Goal: Information Seeking & Learning: Learn about a topic

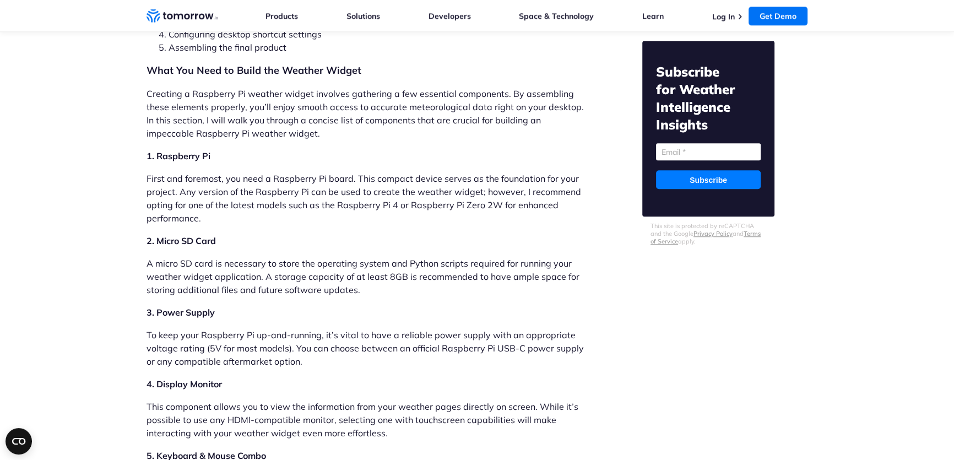
scroll to position [1251, 0]
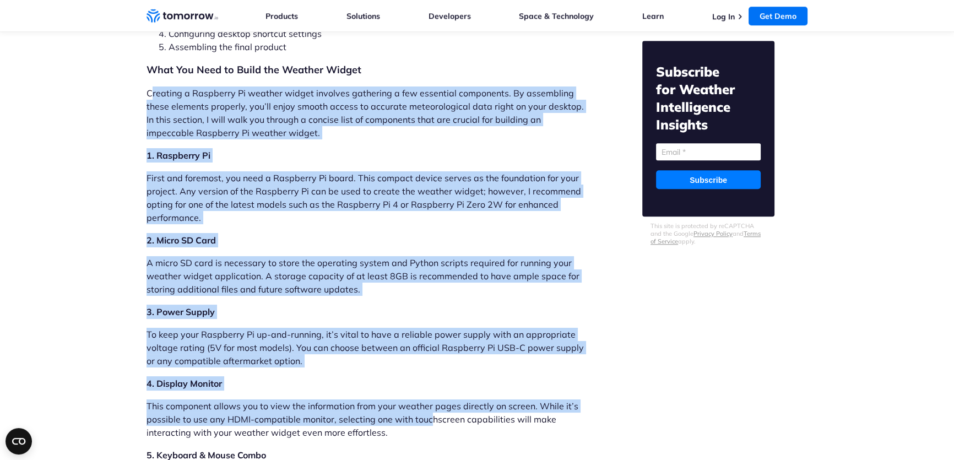
drag, startPoint x: 153, startPoint y: 51, endPoint x: 430, endPoint y: 377, distance: 427.1
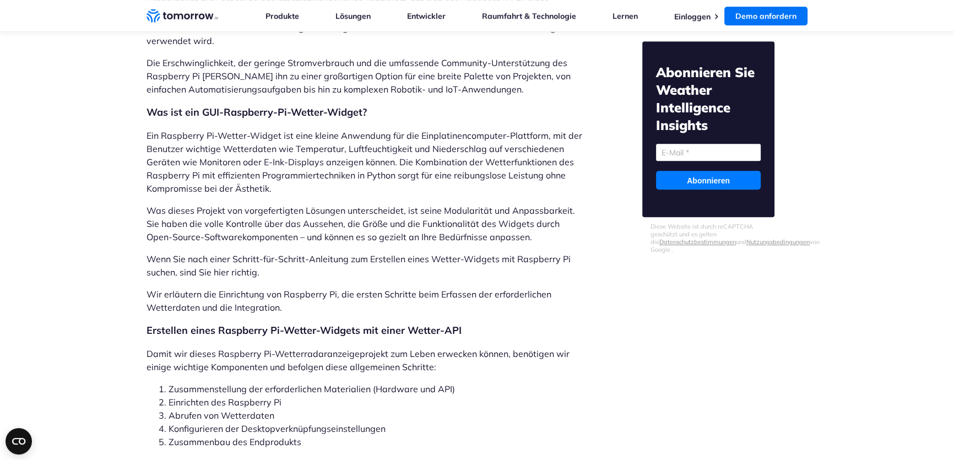
scroll to position [1035, 0]
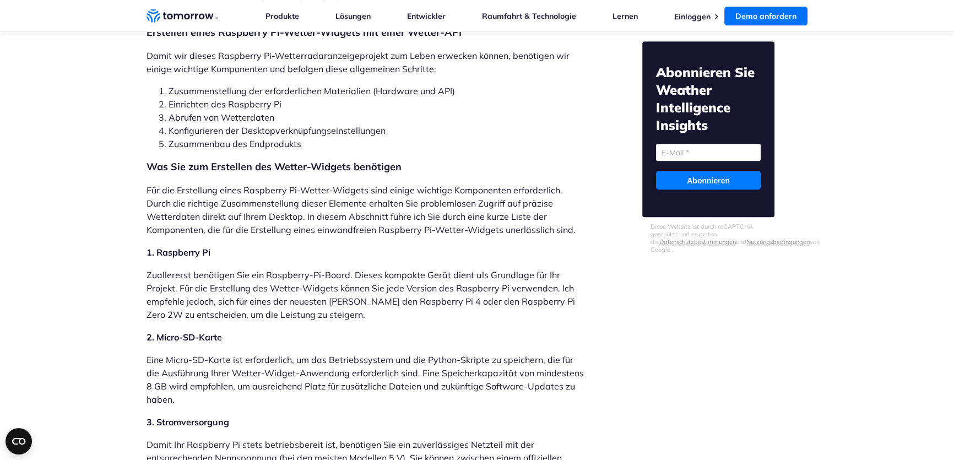
click at [643, 237] on div "Diese Website ist durch reCAPTCHA geschützt und es gelten die Datenschutzbestim…" at bounding box center [708, 237] width 132 height 31
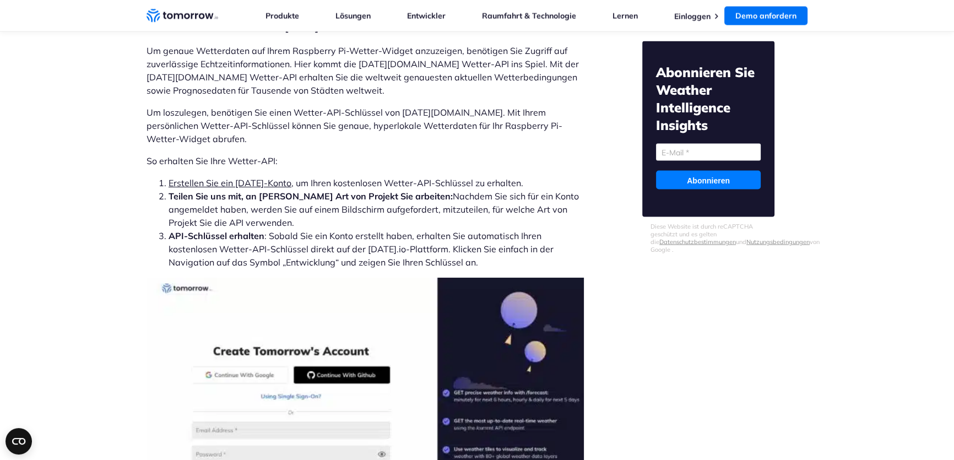
scroll to position [2813, 0]
click at [263, 178] on font "Erstellen Sie ein Tomorrow's-Konto" at bounding box center [230, 183] width 123 height 11
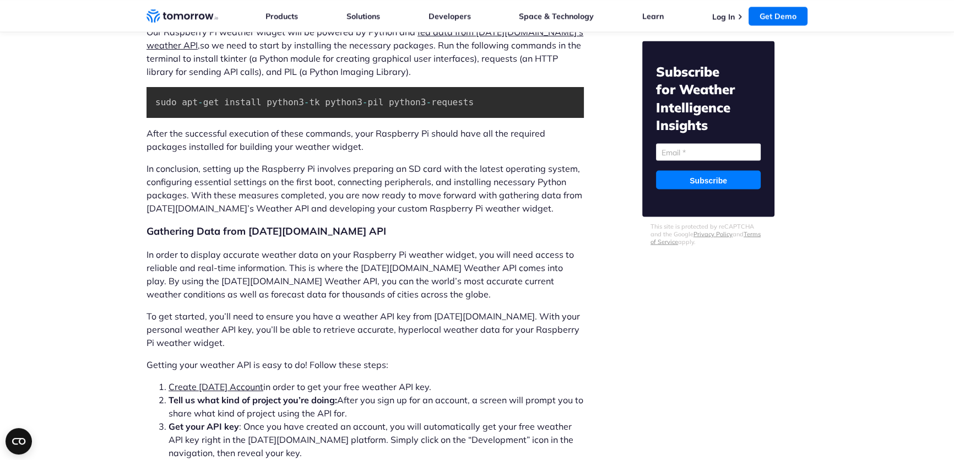
scroll to position [2503, 0]
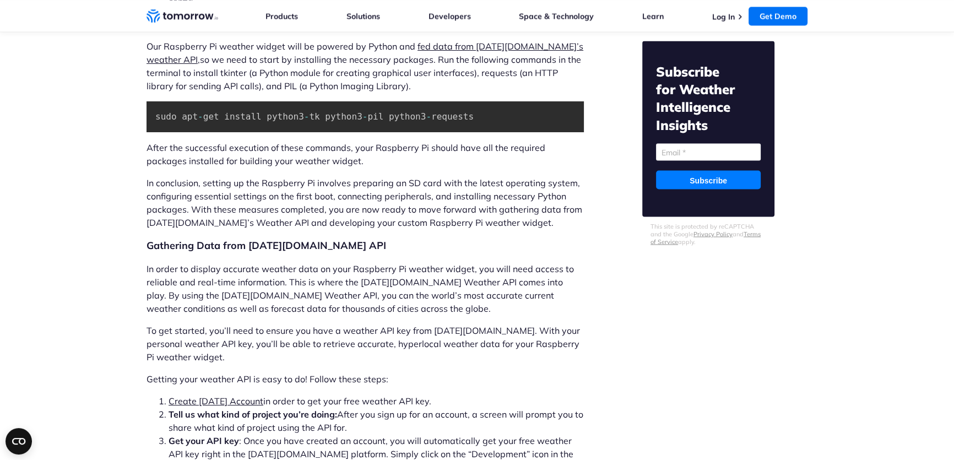
drag, startPoint x: 638, startPoint y: 326, endPoint x: 628, endPoint y: 316, distance: 14.8
click at [638, 325] on main "By Gareth Goh Gareth Goh" at bounding box center [476, 358] width 661 height 5658
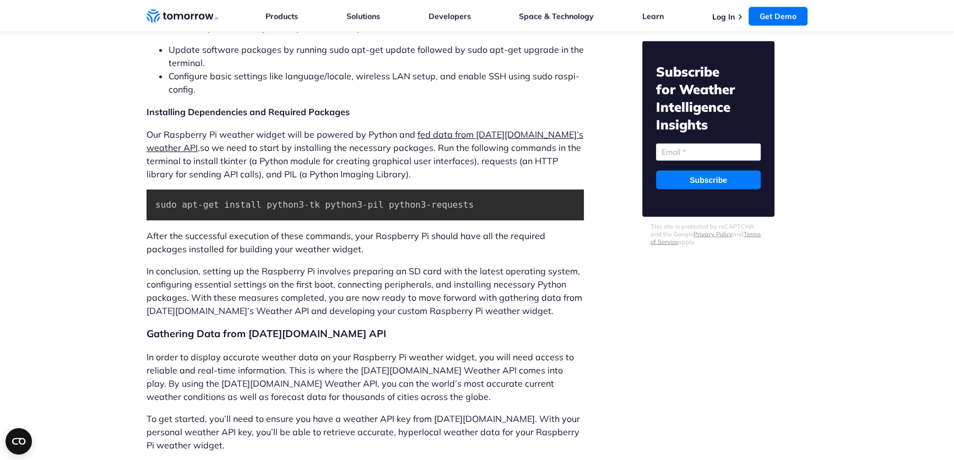
scroll to position [2403, 0]
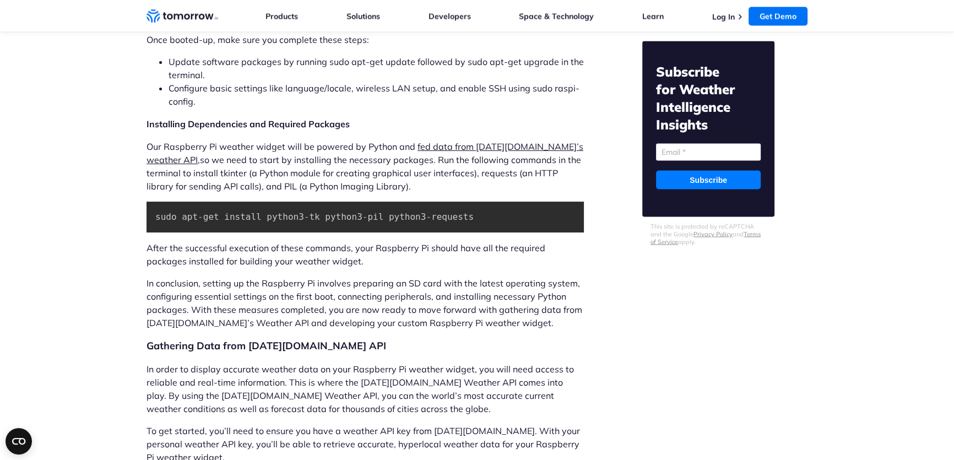
click at [367, 144] on p "Our Raspberry Pi weather widget will be powered by Python and fed data from Tom…" at bounding box center [364, 166] width 437 height 53
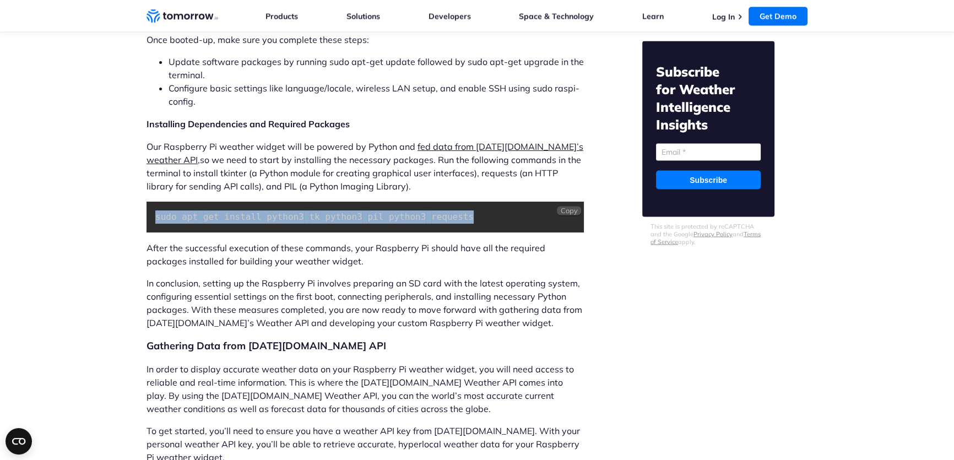
drag, startPoint x: 452, startPoint y: 173, endPoint x: 131, endPoint y: 173, distance: 321.1
click at [131, 173] on div "By Gareth Goh Gareth Goh Jun 6, 2023 ·" at bounding box center [477, 458] width 954 height 5658
click at [567, 206] on span "Copy" at bounding box center [569, 210] width 17 height 9
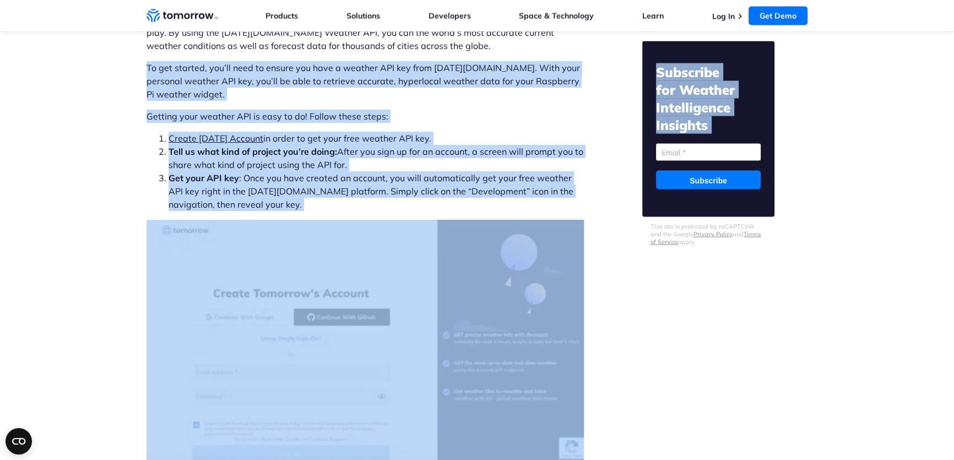
scroll to position [2818, 0]
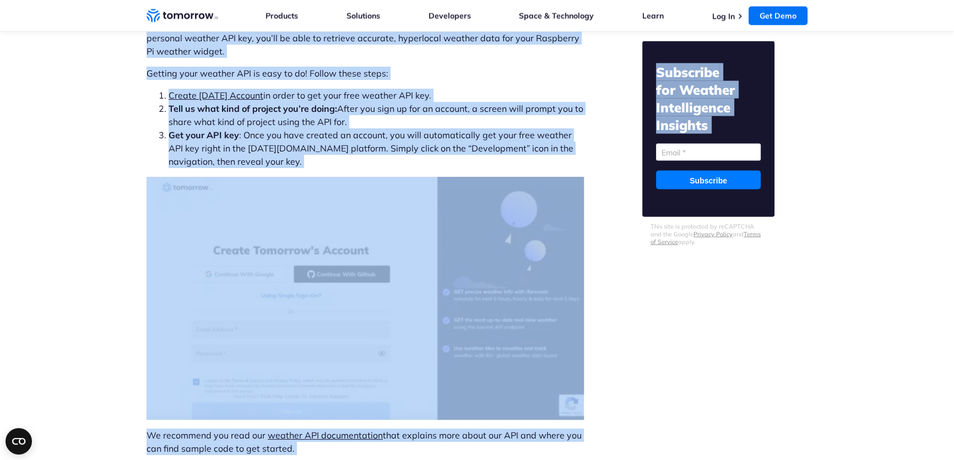
drag, startPoint x: 147, startPoint y: 77, endPoint x: 653, endPoint y: 452, distance: 629.2
click at [651, 459] on html "Independent U.S. Government Validation Confirms Overwhelming Positive Impact of…" at bounding box center [477, 174] width 954 height 5967
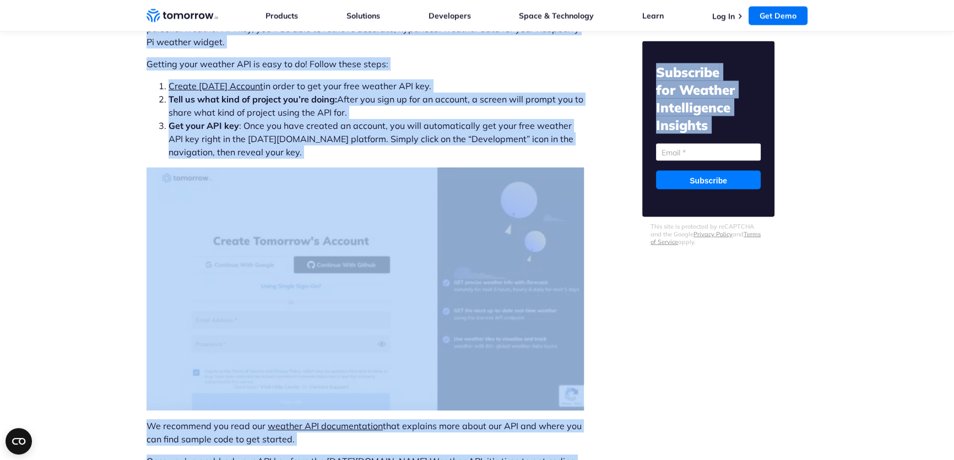
scroll to position [2885, 0]
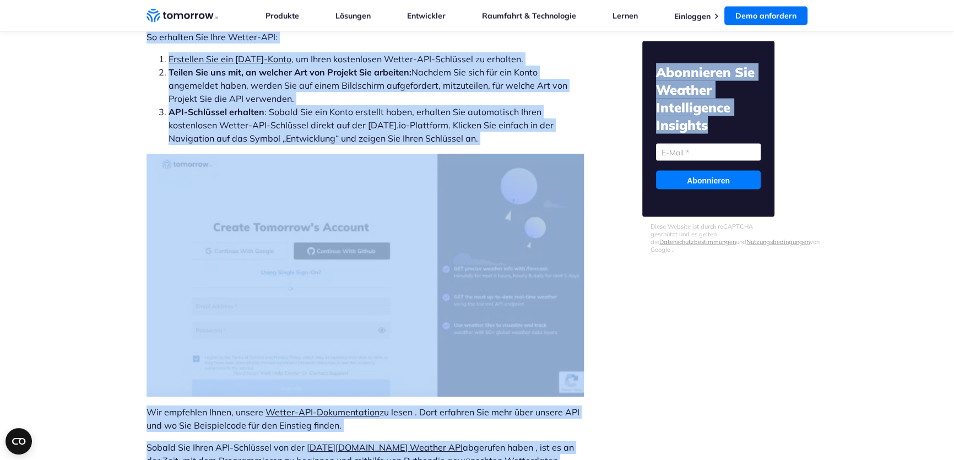
click at [612, 295] on main "Von Gareth Goh Gareth Goh" at bounding box center [476, 115] width 661 height 5936
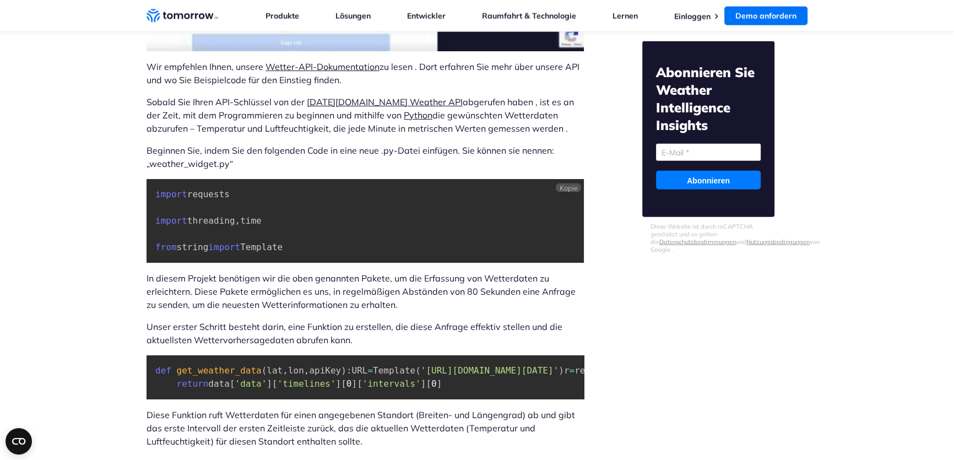
scroll to position [3247, 0]
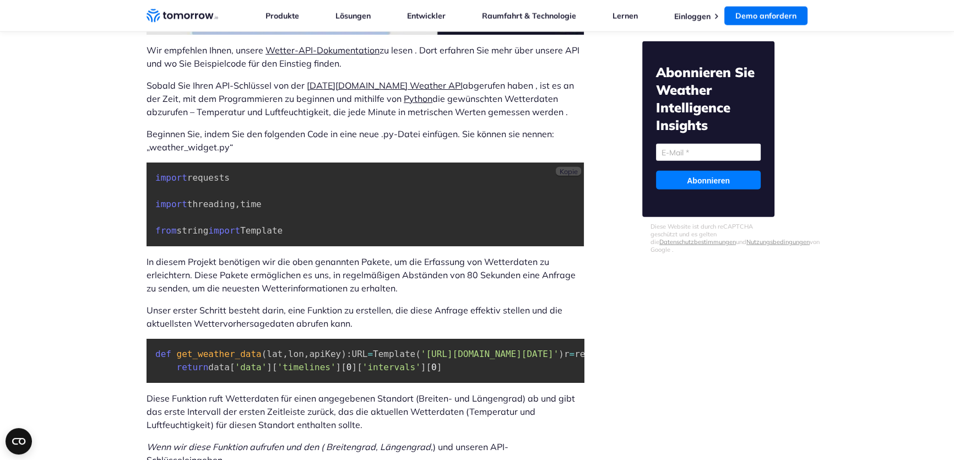
click at [567, 167] on font "Kopie" at bounding box center [569, 171] width 18 height 9
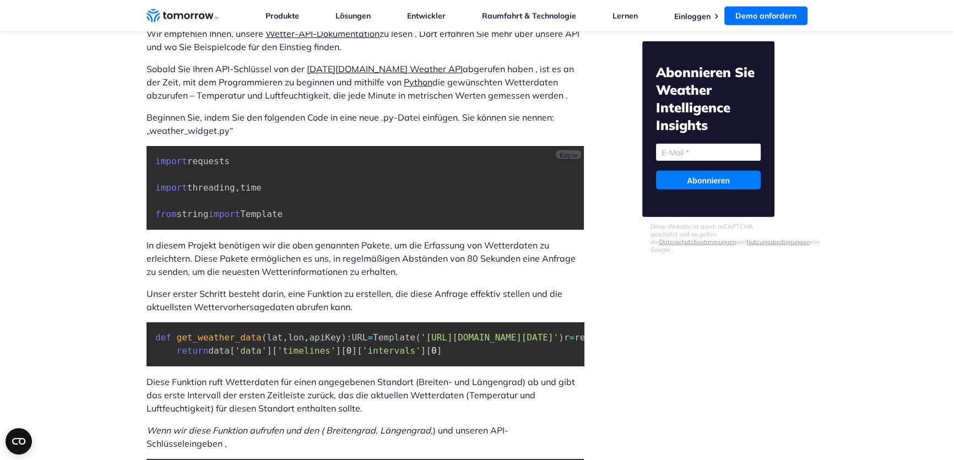
scroll to position [3280, 0]
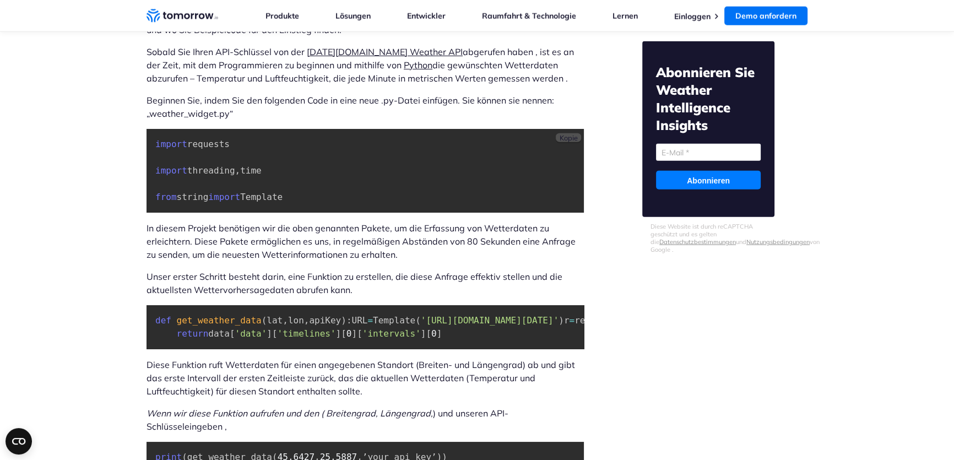
drag, startPoint x: 233, startPoint y: 116, endPoint x: 148, endPoint y: 115, distance: 84.8
click at [148, 129] on pre "import requests import threading , time from string import Template" at bounding box center [364, 171] width 437 height 84
copy code "import requests"
drag, startPoint x: 369, startPoint y: 83, endPoint x: 363, endPoint y: 82, distance: 5.6
click at [369, 94] on p "Beginnen Sie, indem Sie den folgenden Code in eine neue .py-Datei einfügen. Sie…" at bounding box center [364, 107] width 437 height 26
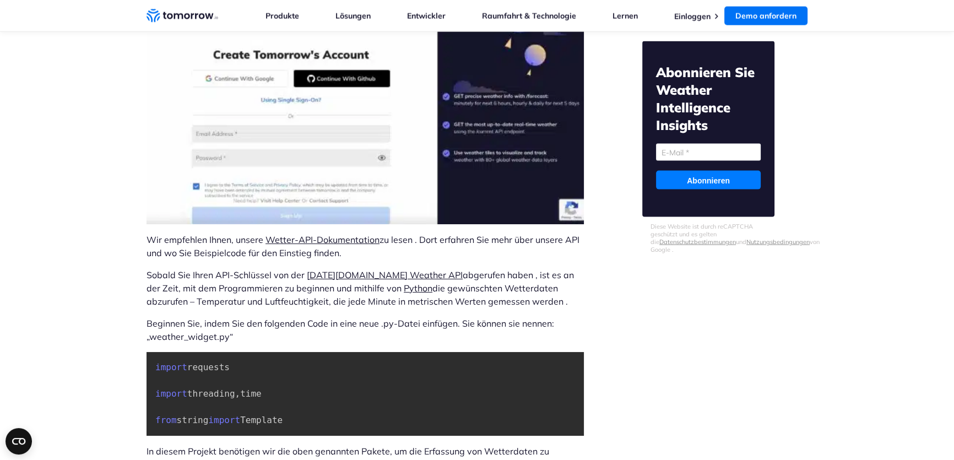
scroll to position [3063, 0]
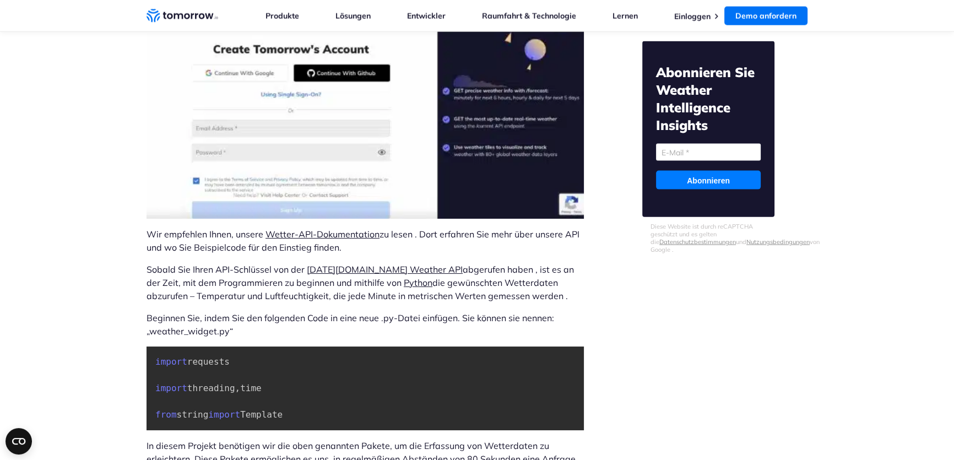
click at [404, 277] on font "Python" at bounding box center [418, 282] width 29 height 11
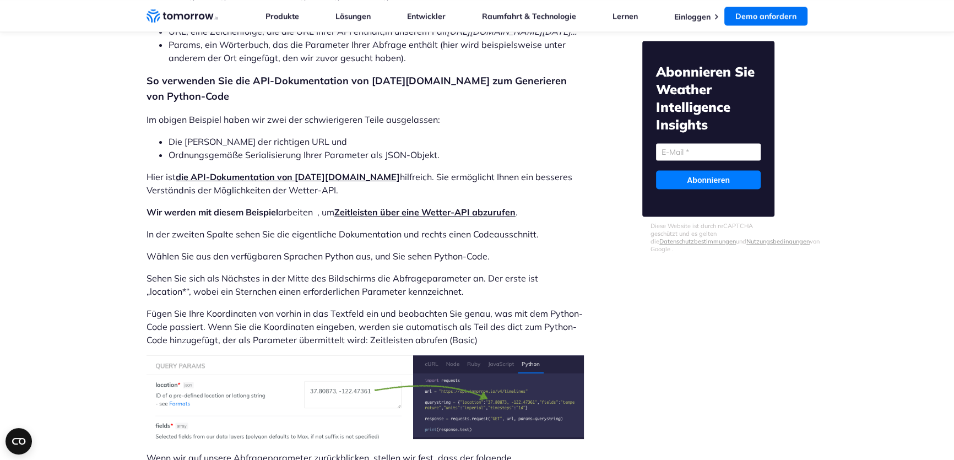
scroll to position [2369, 0]
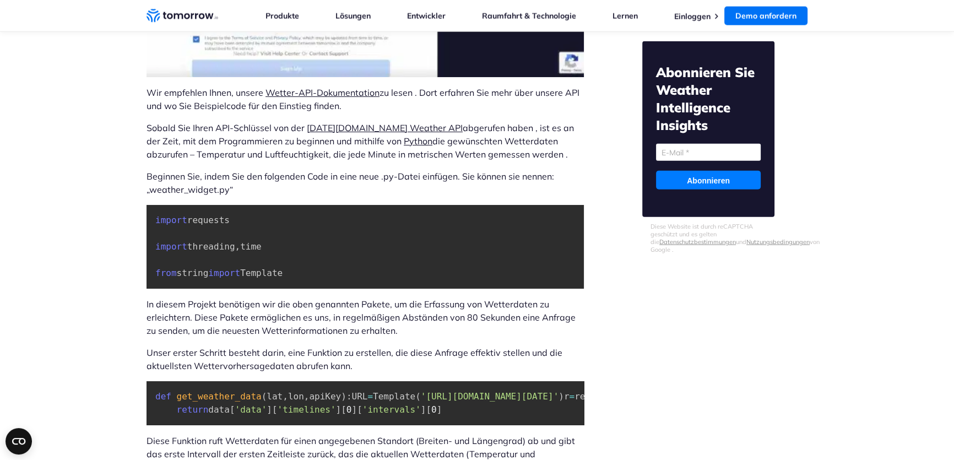
scroll to position [3240, 0]
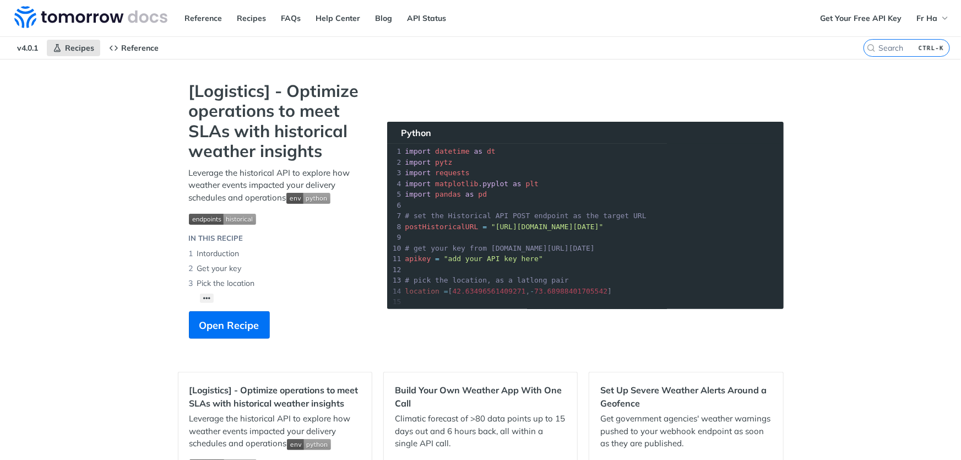
drag, startPoint x: 956, startPoint y: 92, endPoint x: 956, endPoint y: 149, distance: 57.3
click at [957, 149] on div "Jump to Content Reference Recipes FAQs Help Center Blog API Status Recipes Refe…" at bounding box center [480, 230] width 961 height 460
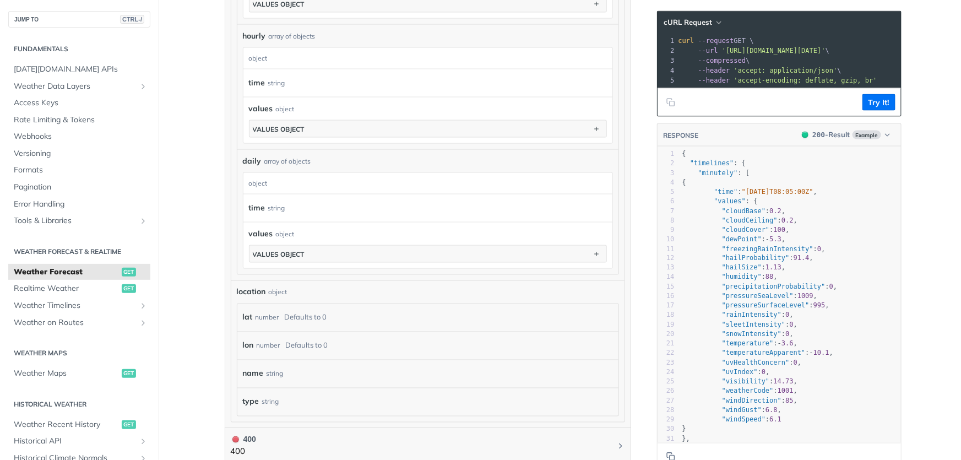
scroll to position [1156, 0]
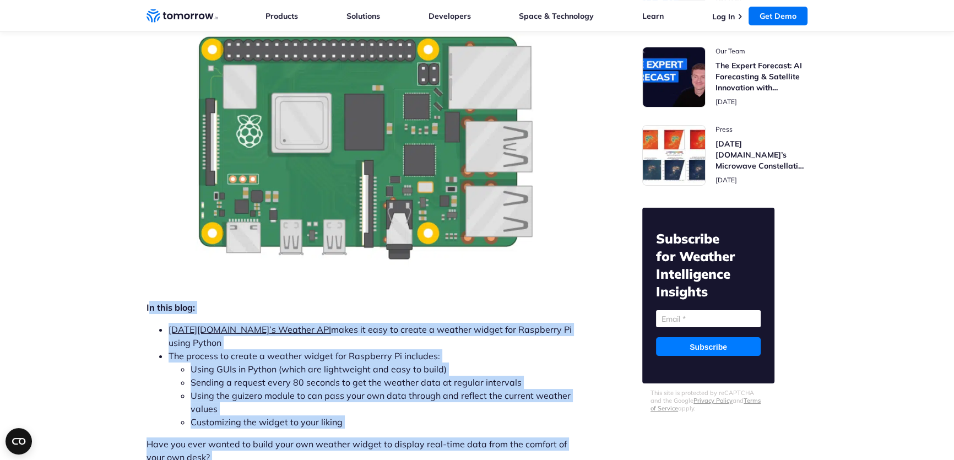
scroll to position [245, 0]
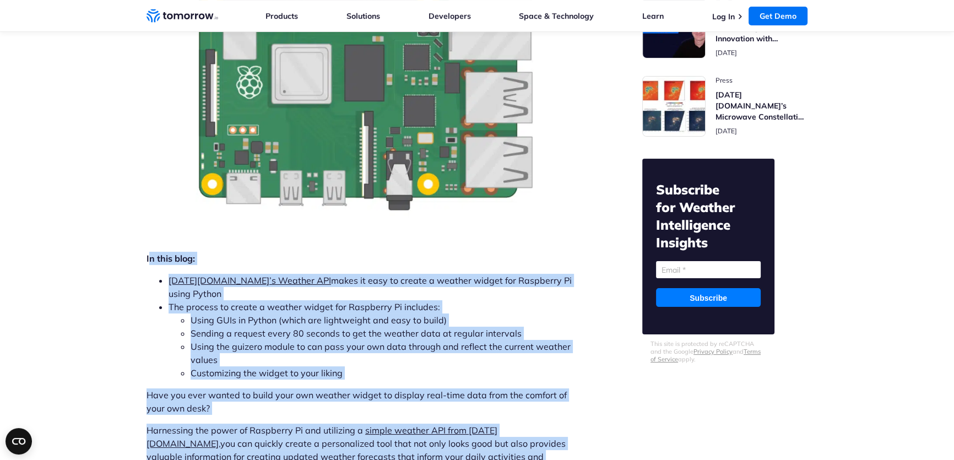
drag, startPoint x: 149, startPoint y: 352, endPoint x: 528, endPoint y: 457, distance: 393.1
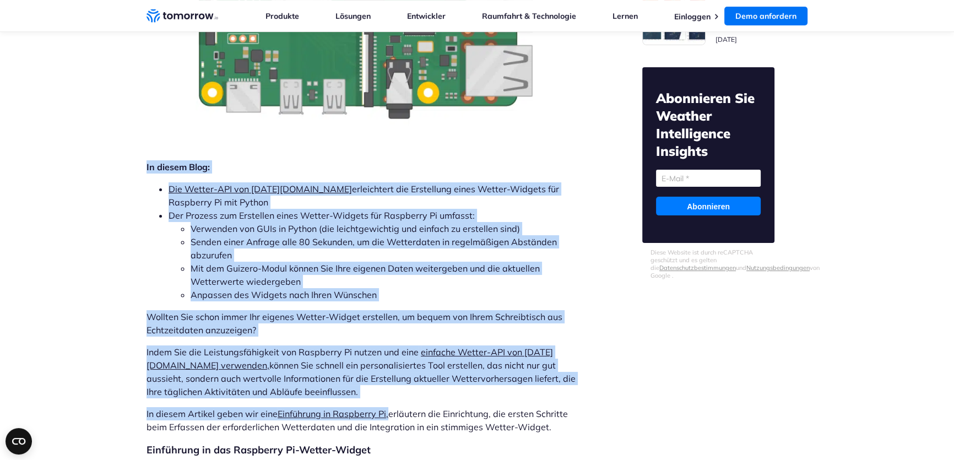
scroll to position [345, 0]
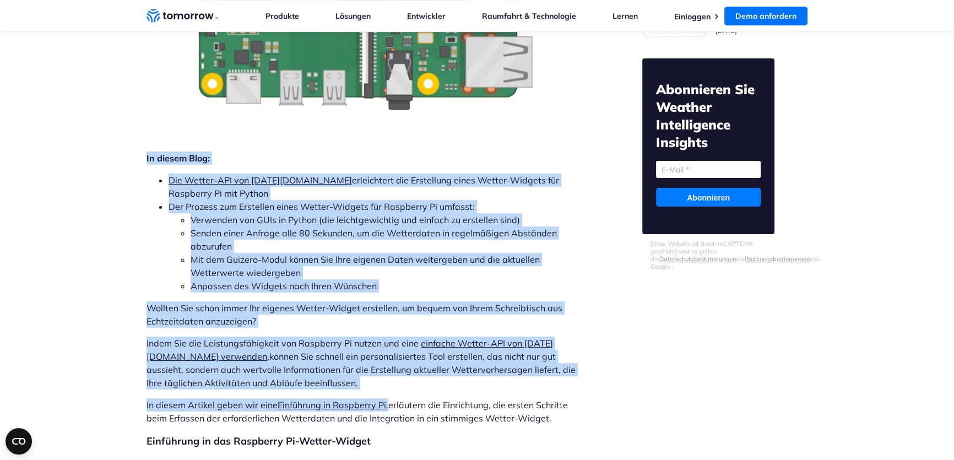
click at [583, 231] on li "Senden einer Anfrage alle 80 Sekunden, um die Wetterdaten in regelmäßigen Abstä…" at bounding box center [387, 239] width 393 height 26
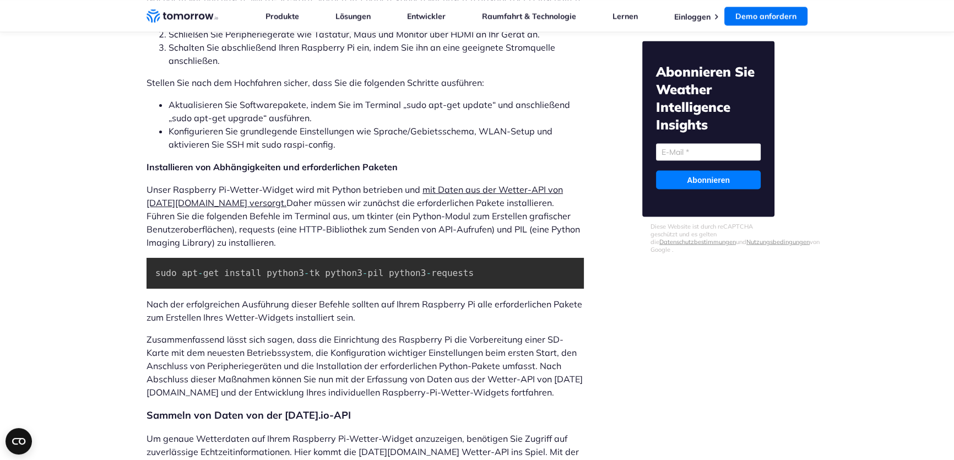
scroll to position [2414, 0]
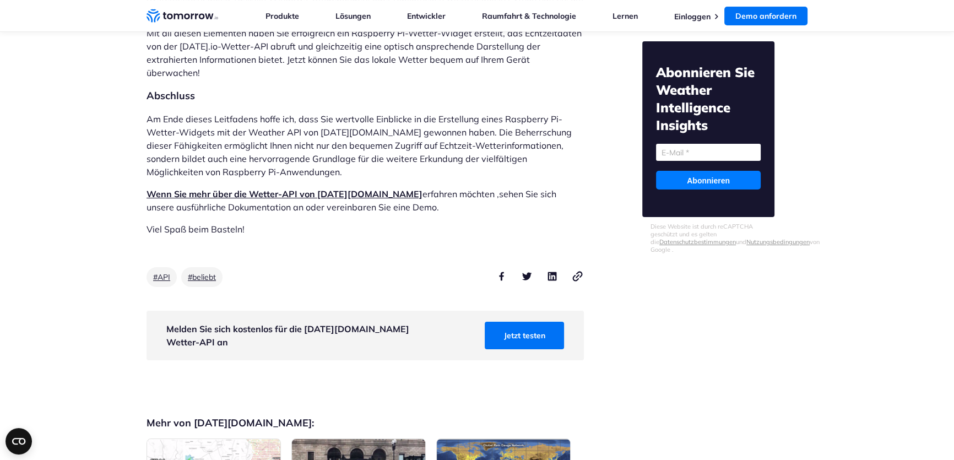
scroll to position [5385, 0]
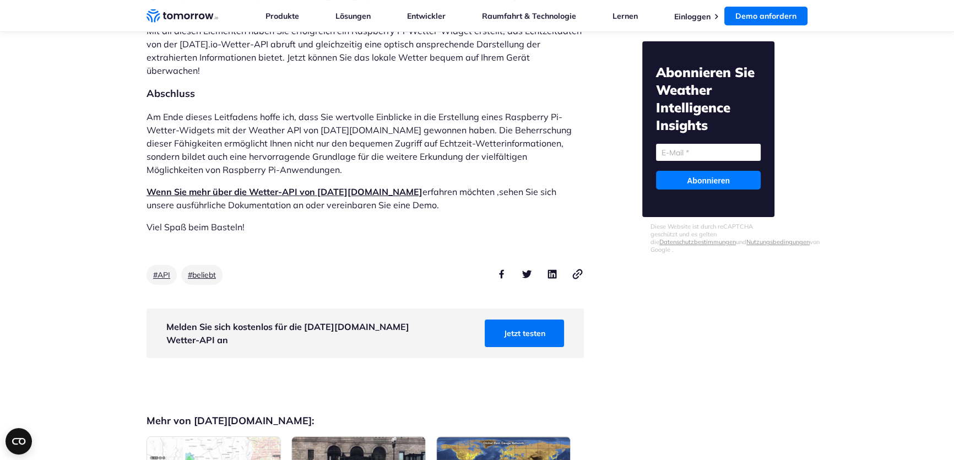
click at [281, 197] on font "Wenn Sie mehr über die Wetter-API von Tomorrow.io" at bounding box center [284, 191] width 276 height 11
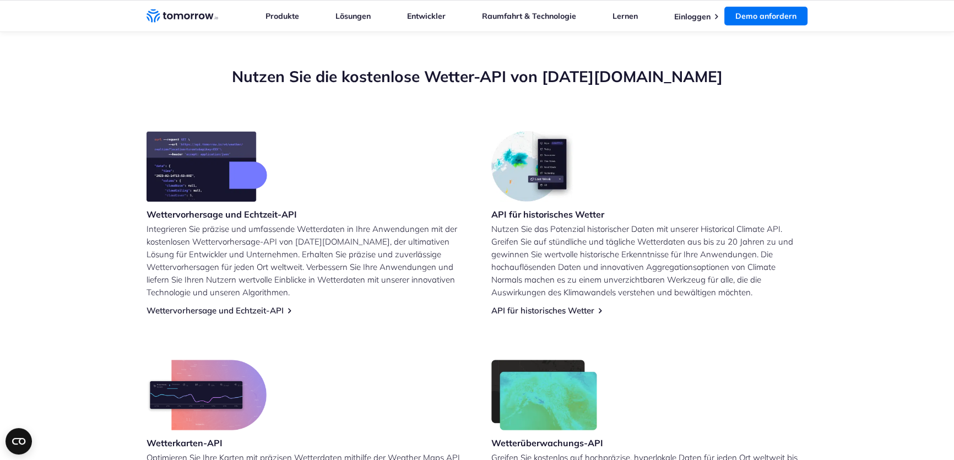
scroll to position [384, 0]
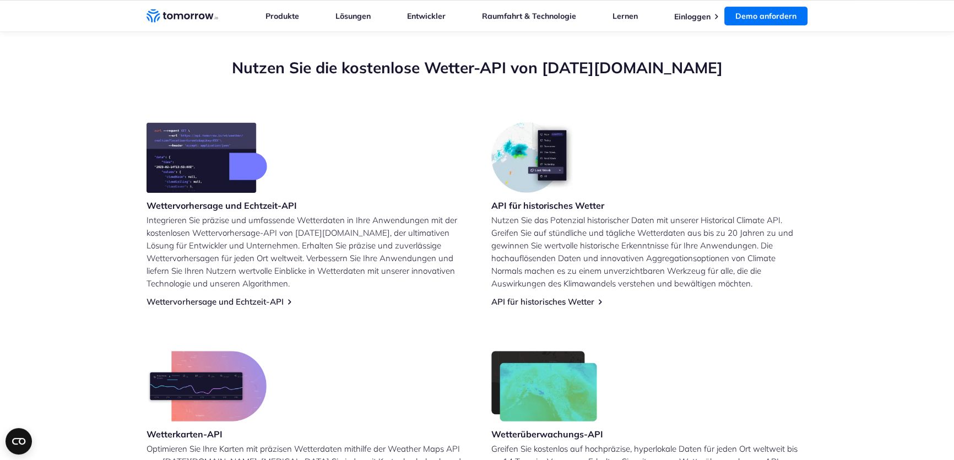
click at [242, 175] on img at bounding box center [206, 157] width 121 height 70
click at [250, 209] on font "Wettervorhersage und Echtzeit-API" at bounding box center [221, 205] width 150 height 11
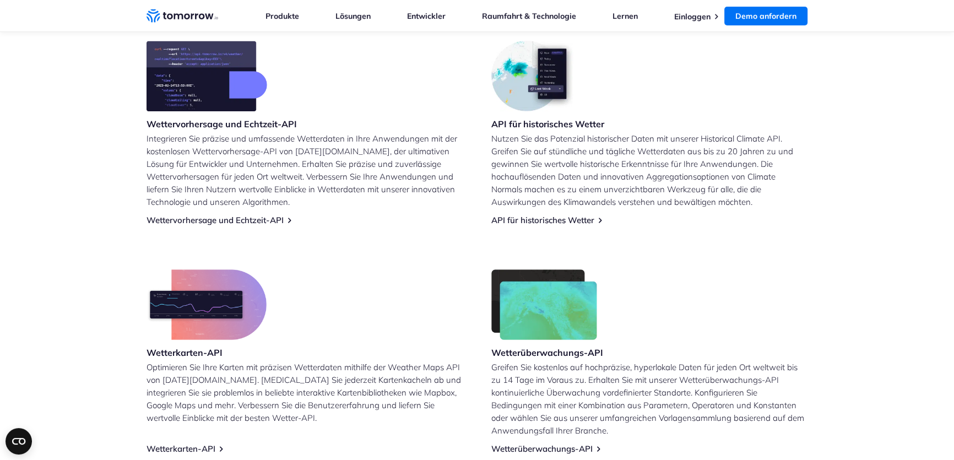
scroll to position [468, 0]
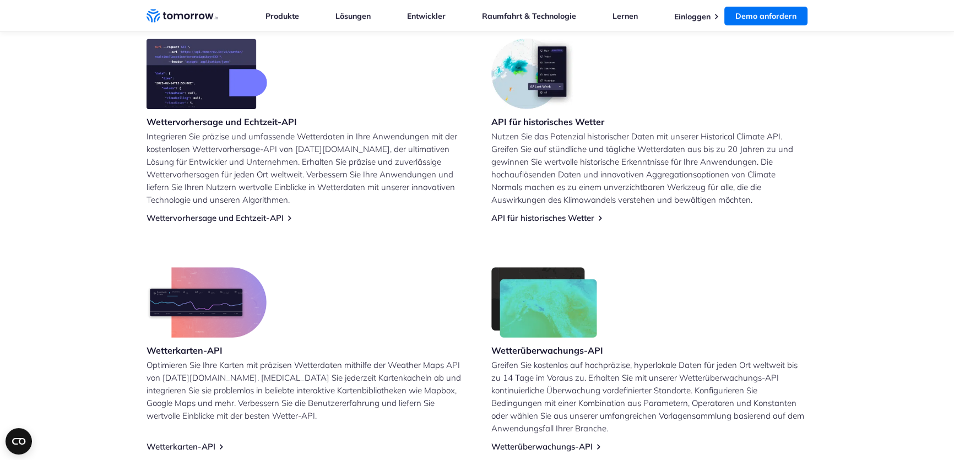
click at [287, 220] on div "Wettervorhersage und Echtzeit-API Integrieren Sie präzise und umfassende Wetter…" at bounding box center [304, 131] width 316 height 184
click at [284, 219] on link "Wettervorhersage und Echtzeit-API" at bounding box center [214, 218] width 137 height 10
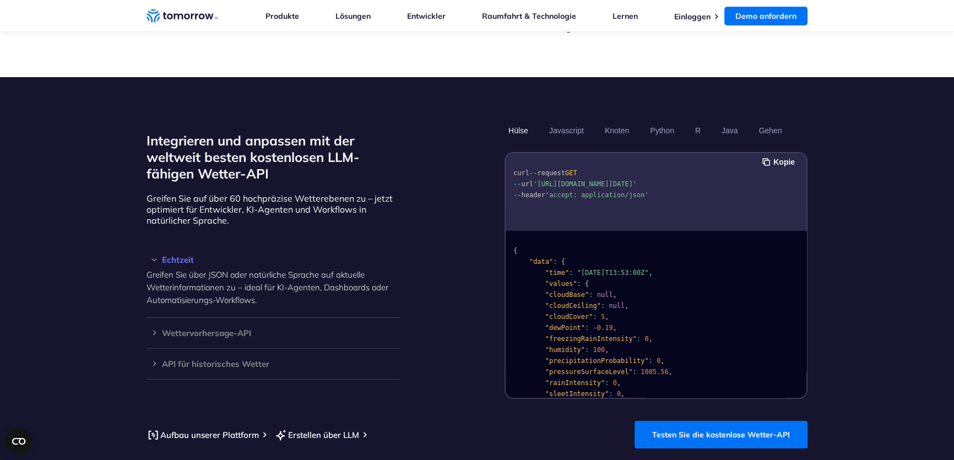
scroll to position [902, 0]
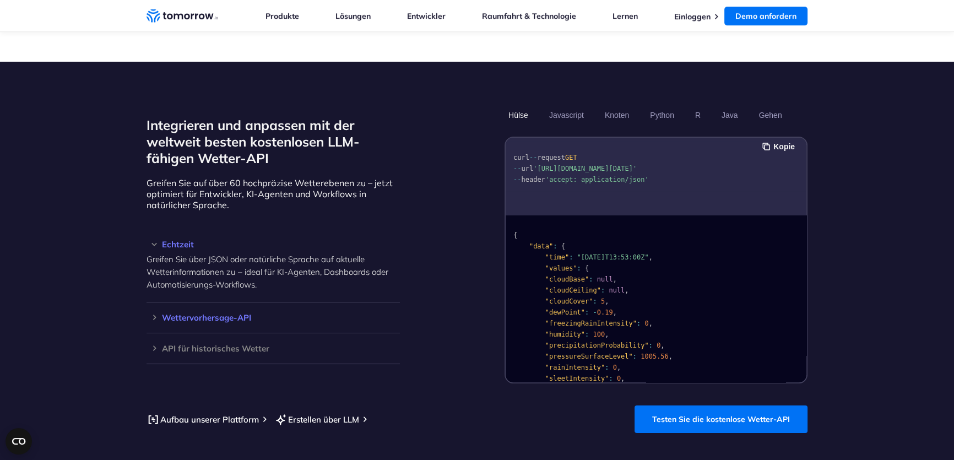
click at [214, 316] on font "Wettervorhersage-API" at bounding box center [206, 317] width 89 height 10
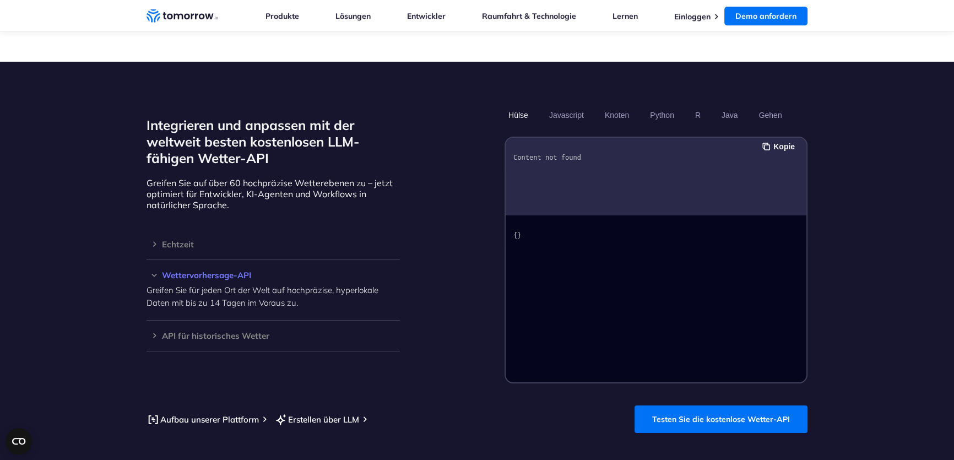
scroll to position [851, 0]
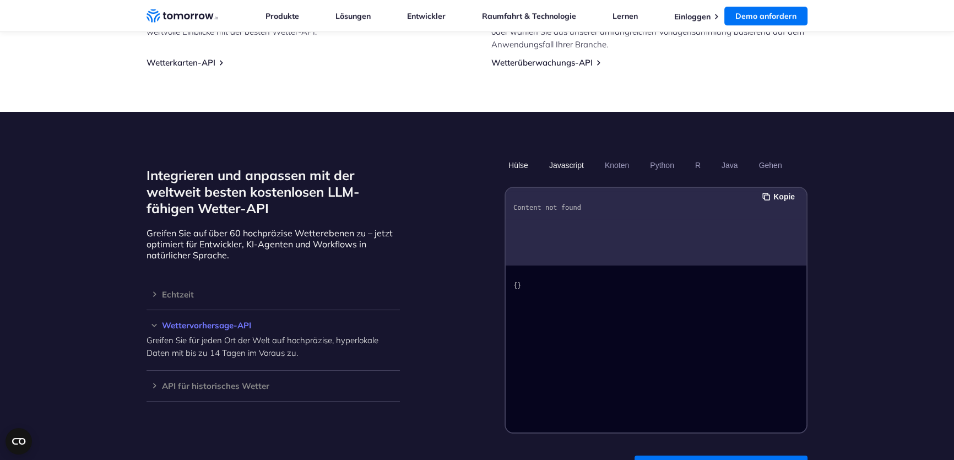
click at [561, 159] on button "Javascript" at bounding box center [566, 165] width 42 height 19
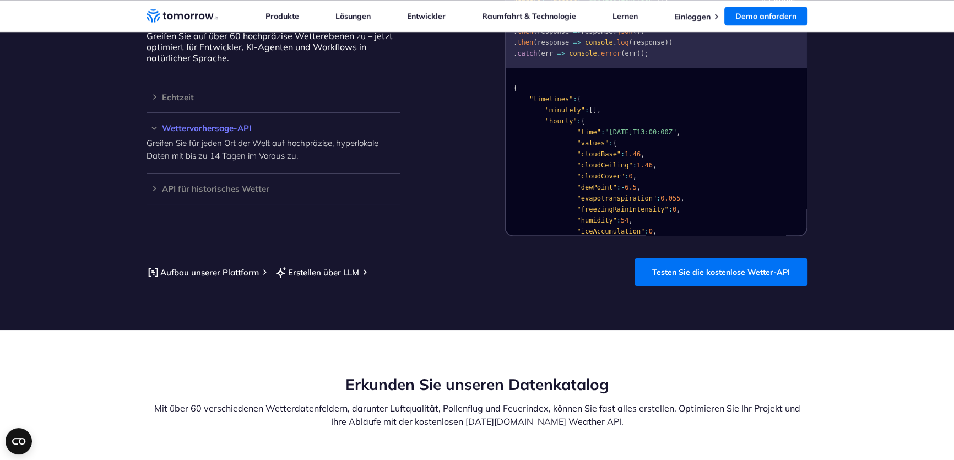
scroll to position [1068, 0]
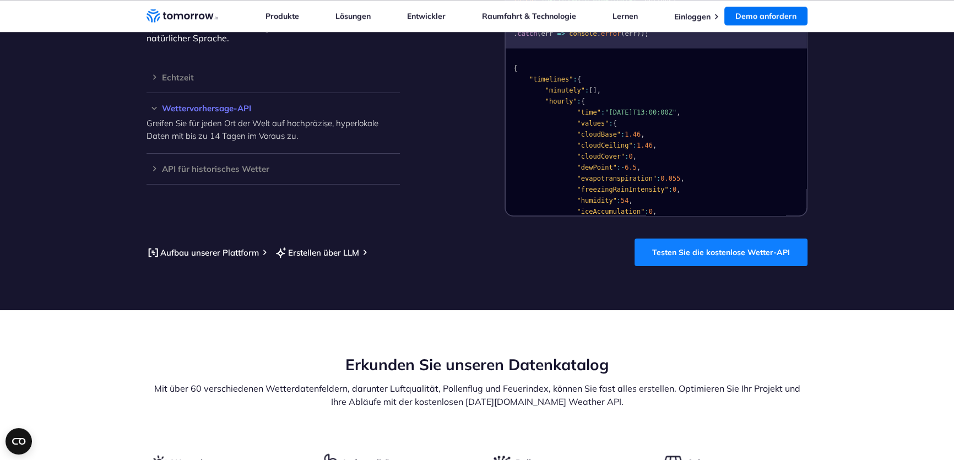
click at [719, 253] on font "Testen Sie die kostenlose Wetter-API" at bounding box center [721, 252] width 138 height 10
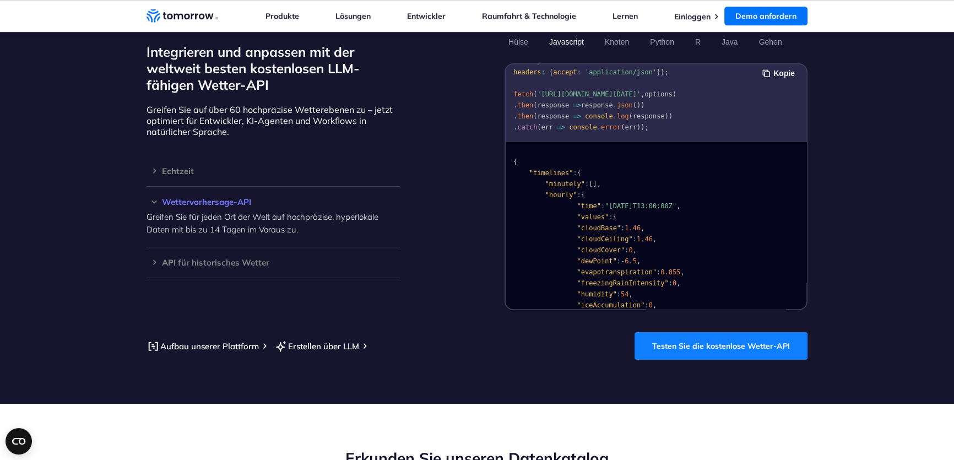
scroll to position [935, 0]
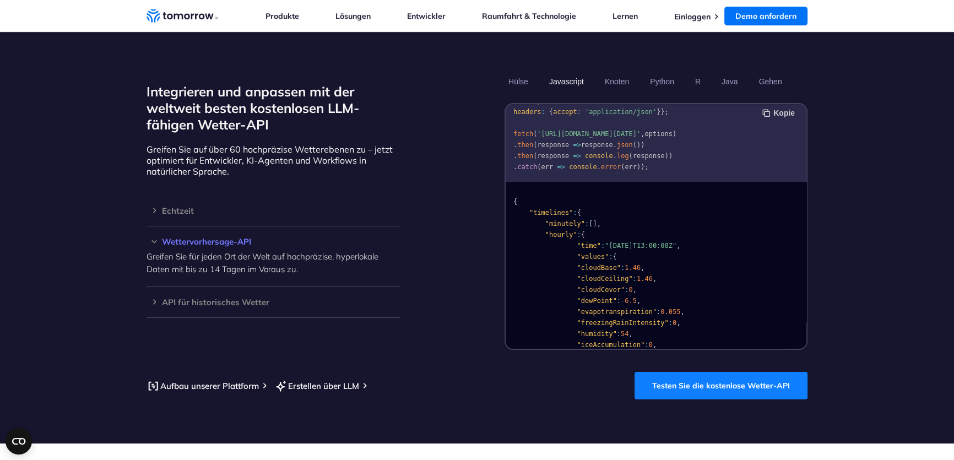
click at [778, 110] on font "Kopie" at bounding box center [783, 112] width 21 height 9
click at [776, 111] on font "Kopie" at bounding box center [783, 112] width 21 height 9
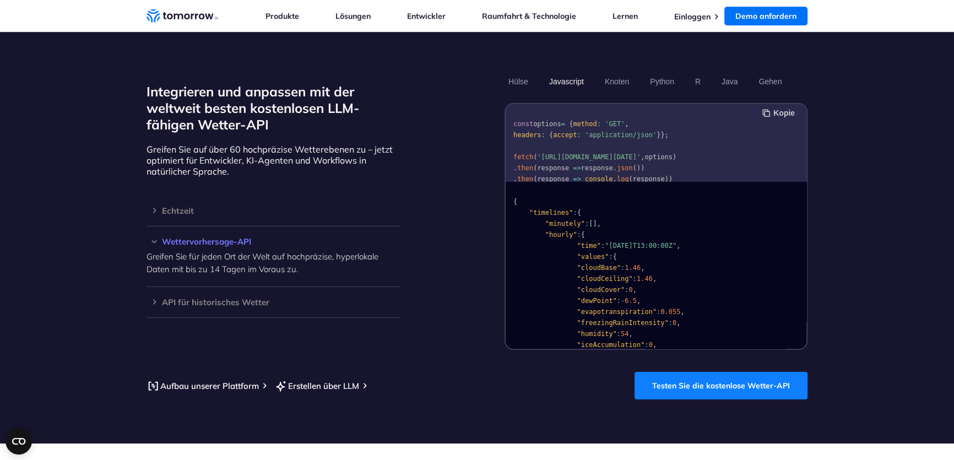
drag, startPoint x: 697, startPoint y: 122, endPoint x: 587, endPoint y: 75, distance: 120.4
click at [594, 77] on div "Hülse Javascript Knoten Python R Java Gehen Kopie const options = { method : 'G…" at bounding box center [655, 211] width 303 height 278
click at [593, 111] on pre "const options = { method : 'GET' , headers : { accept : 'application/json' } };…" at bounding box center [656, 154] width 301 height 94
click at [768, 111] on button "Kopie" at bounding box center [780, 113] width 36 height 12
drag, startPoint x: 629, startPoint y: 121, endPoint x: 501, endPoint y: 121, distance: 128.3
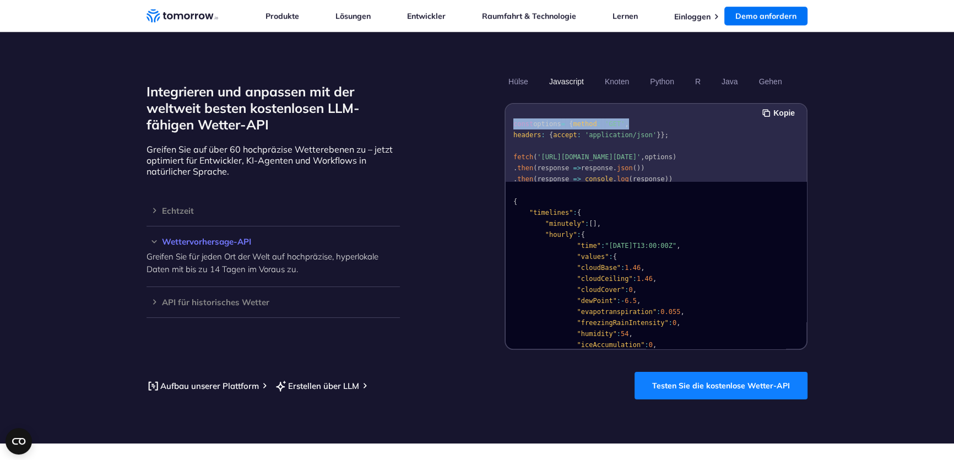
click at [501, 121] on div "Integrieren und anpassen mit der weltweit besten kostenlosen LLM-fähigen Wetter…" at bounding box center [476, 211] width 661 height 278
copy code "const options = { method : 'GET' ,"
click at [614, 120] on span "'GET'" at bounding box center [615, 124] width 20 height 8
drag, startPoint x: 622, startPoint y: 121, endPoint x: 512, endPoint y: 124, distance: 109.6
click at [512, 124] on pre "const options = { method : 'GET' , headers : { accept : 'application/json' } };…" at bounding box center [656, 154] width 301 height 94
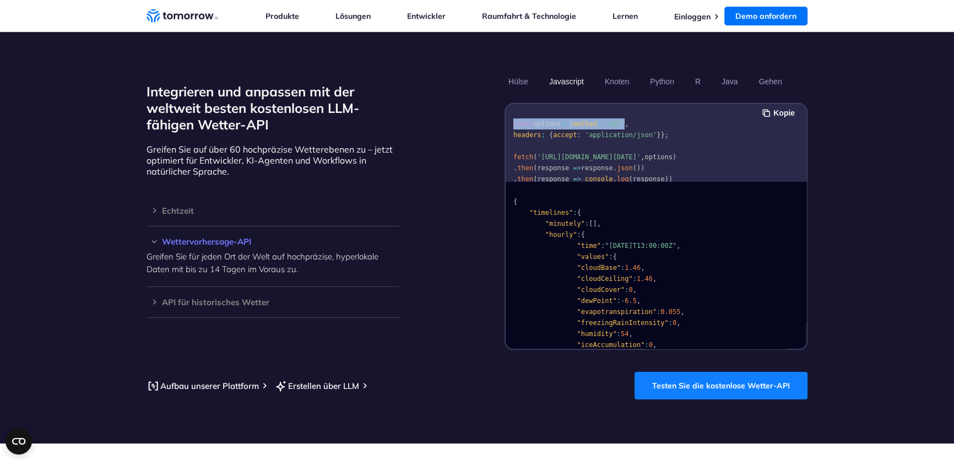
copy code "const options = { method : 'GET'"
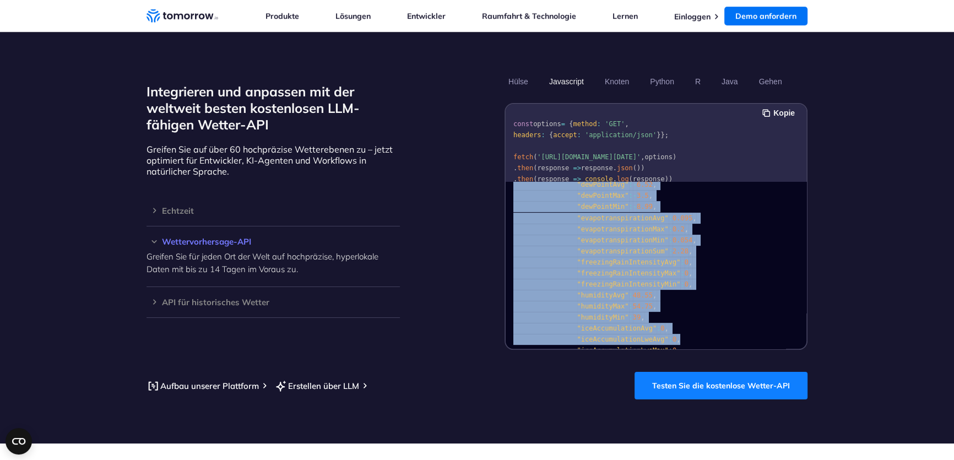
drag, startPoint x: 509, startPoint y: 200, endPoint x: 682, endPoint y: 339, distance: 222.1
click at [682, 339] on pre "{ "timelines" : { "minutely" : [ ] , "hourly" : { "time" : "[DATE]T13:00:00Z" ,…" at bounding box center [656, 430] width 301 height 1627
click at [876, 216] on section "Integrieren und anpassen mit der weltweit besten kostenlosen LLM-fähigen Wetter…" at bounding box center [477, 235] width 954 height 415
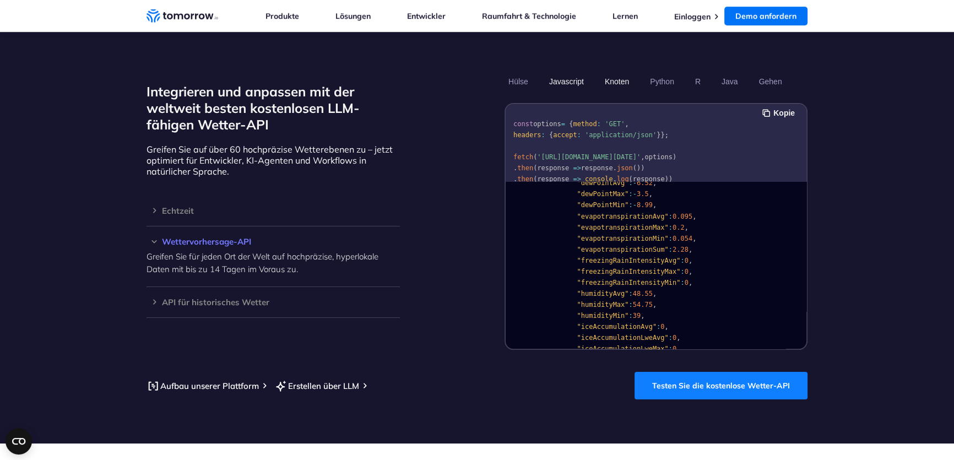
click at [615, 79] on font "Knoten" at bounding box center [617, 81] width 24 height 9
click at [654, 79] on font "Python" at bounding box center [662, 81] width 24 height 9
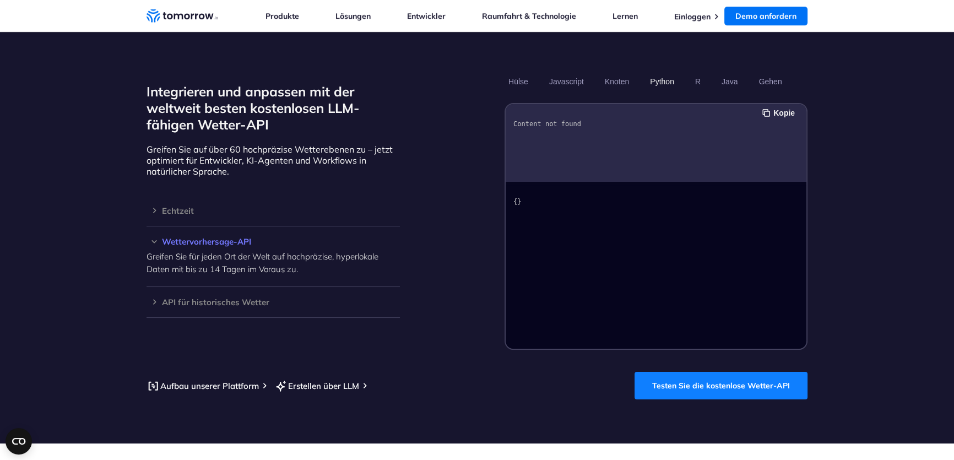
scroll to position [0, 0]
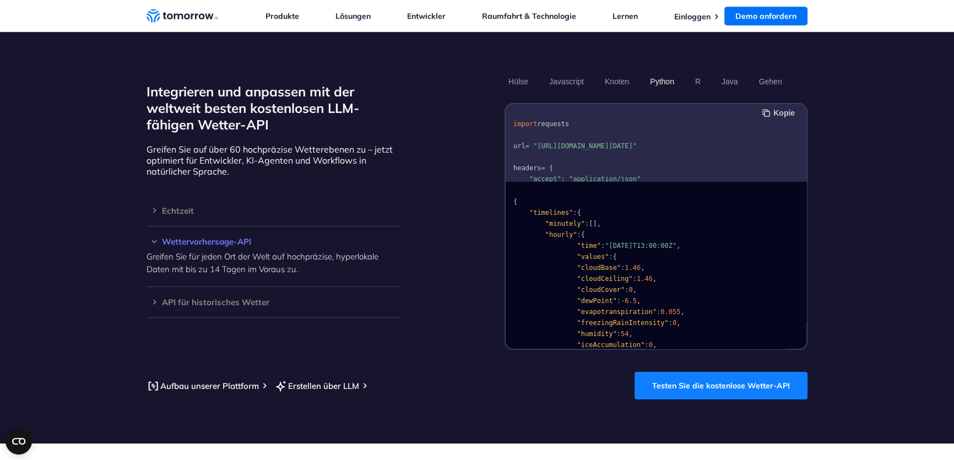
click at [783, 110] on font "Kopie" at bounding box center [783, 112] width 21 height 9
click at [786, 113] on font "Kopie" at bounding box center [783, 112] width 21 height 9
drag, startPoint x: 807, startPoint y: 126, endPoint x: 808, endPoint y: 135, distance: 9.4
click at [808, 135] on section "Integrieren und anpassen mit der weltweit besten kostenlosen LLM-fähigen Wetter…" at bounding box center [477, 235] width 954 height 415
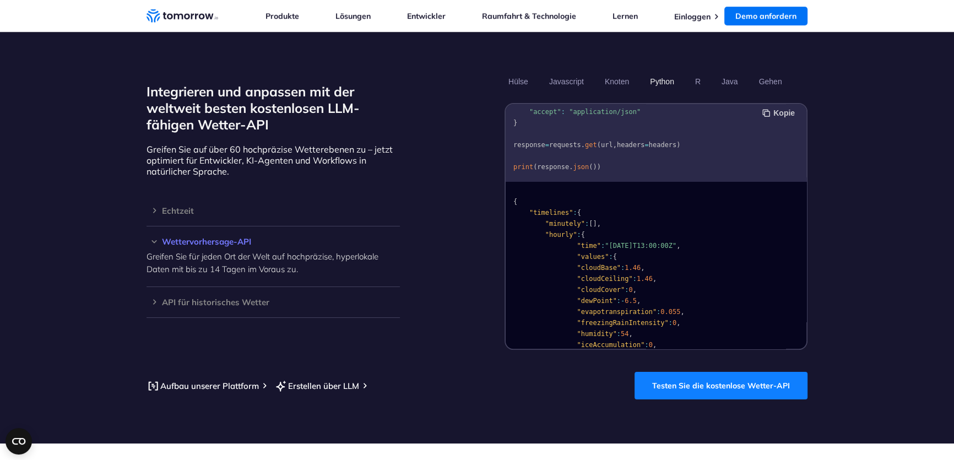
click at [723, 389] on font "Testen Sie die kostenlose Wetter-API" at bounding box center [721, 386] width 138 height 10
